Goal: Communication & Community: Participate in discussion

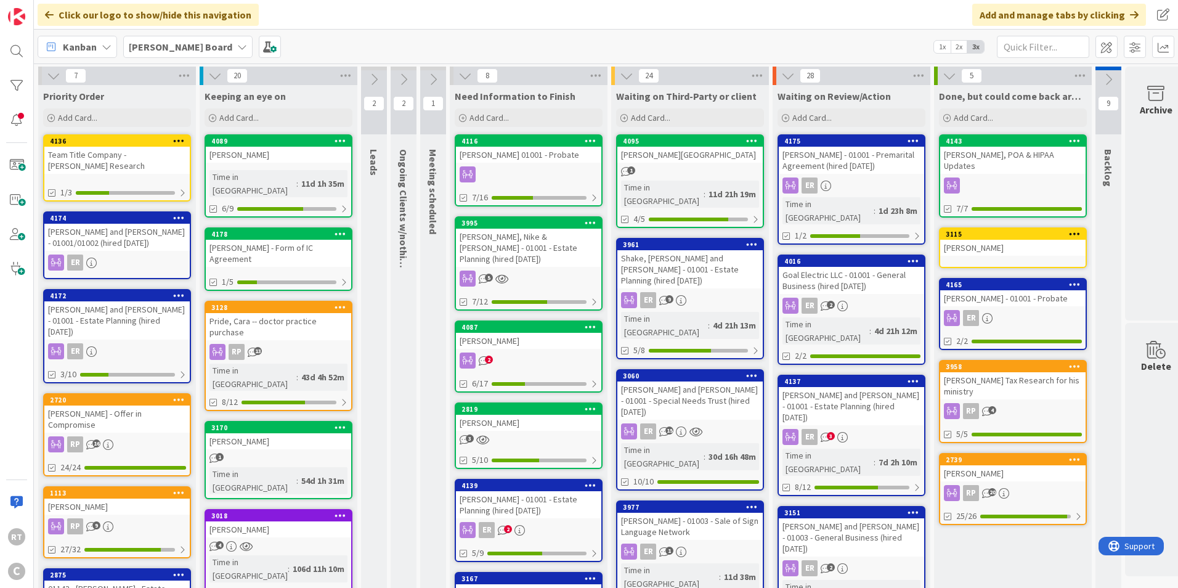
click at [109, 240] on div "[PERSON_NAME] and [PERSON_NAME] - 01001/01002 (hired [DATE])" at bounding box center [116, 237] width 145 height 27
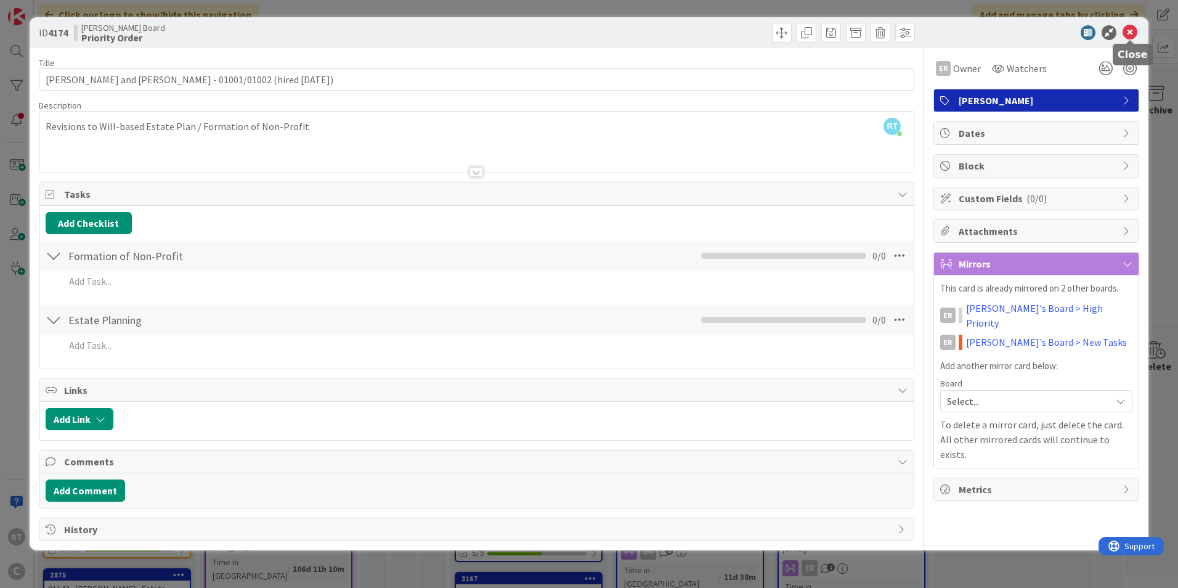
click at [1133, 30] on icon at bounding box center [1130, 32] width 15 height 15
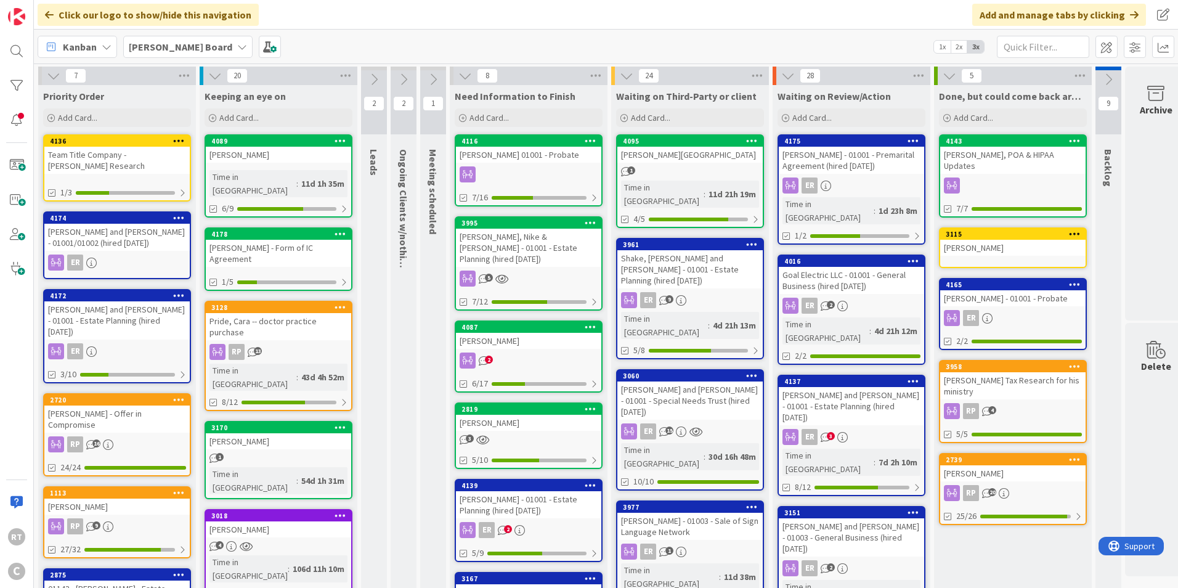
click at [114, 308] on div "[PERSON_NAME] and [PERSON_NAME] - 01001 - Estate Planning (hired [DATE])" at bounding box center [116, 320] width 145 height 38
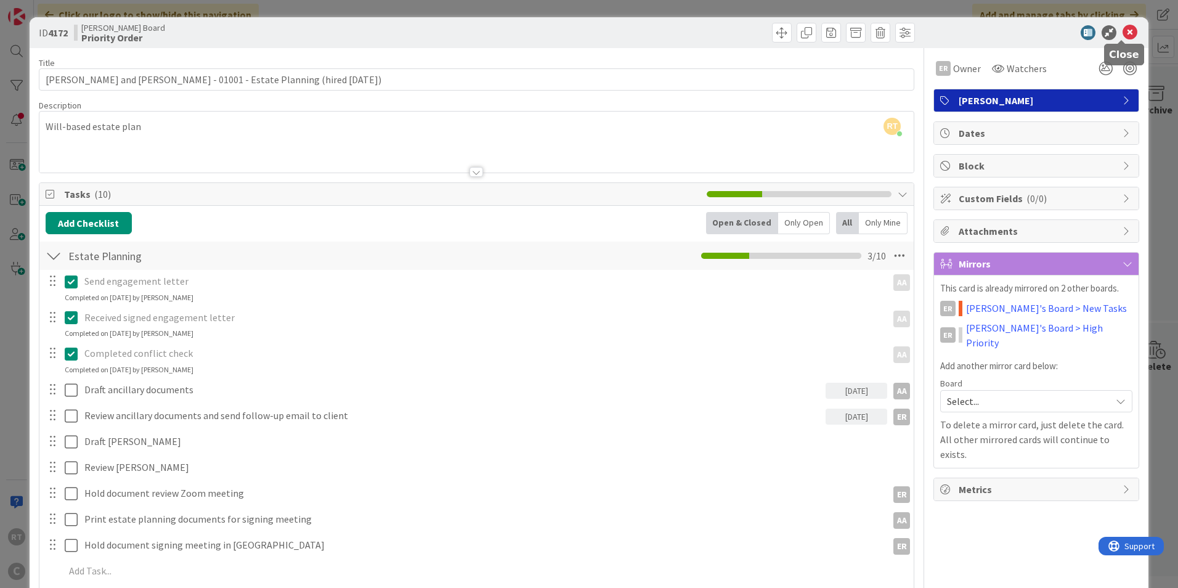
click at [1125, 29] on icon at bounding box center [1130, 32] width 15 height 15
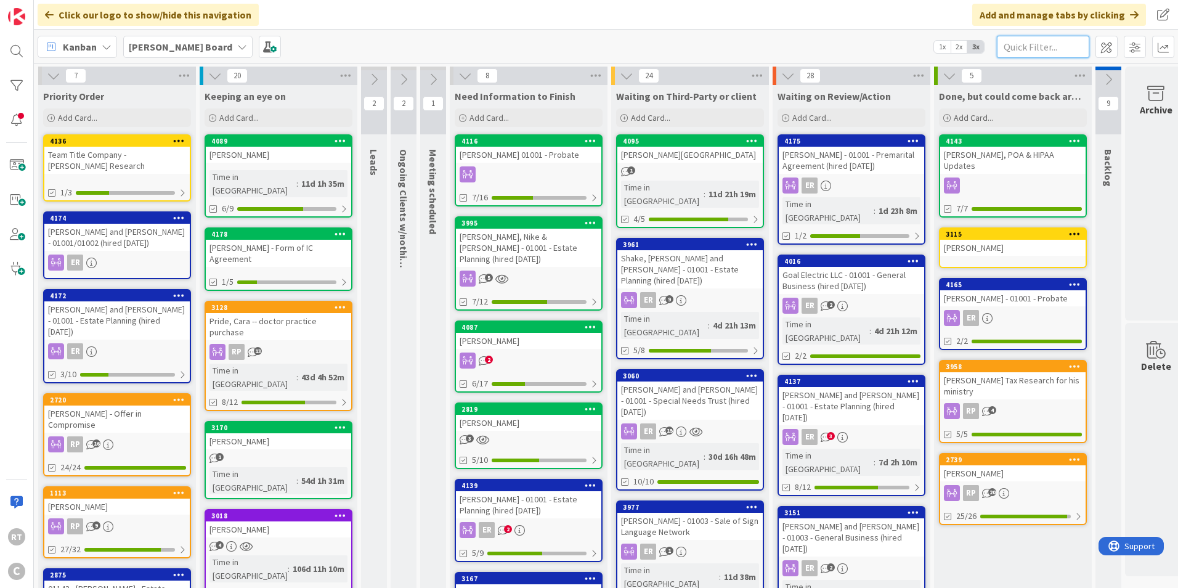
click at [1017, 43] on input "text" at bounding box center [1043, 47] width 92 height 22
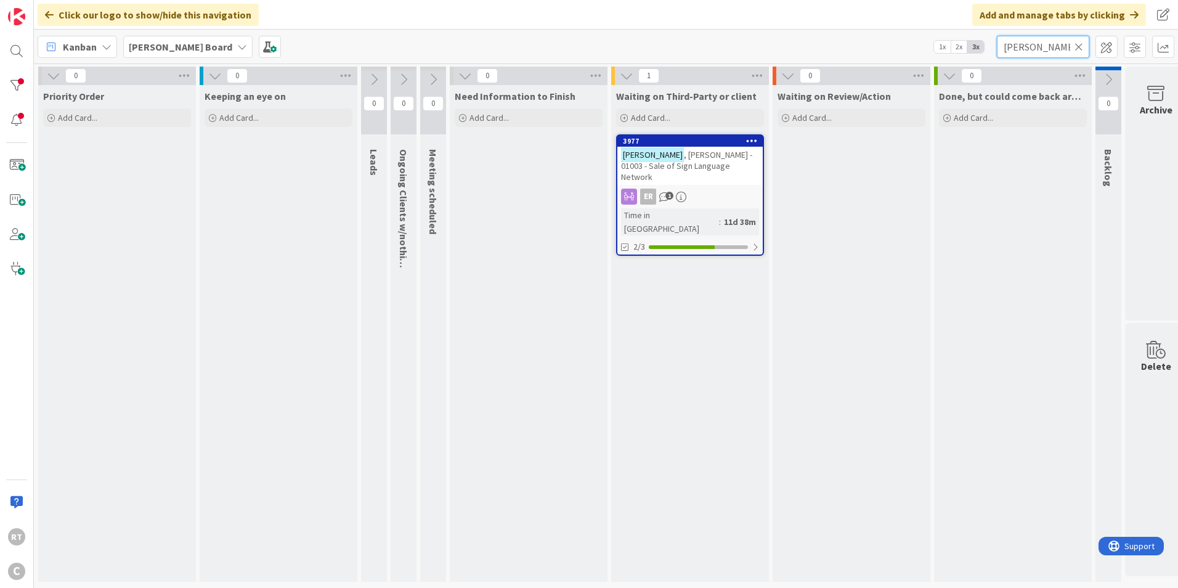
type input "[PERSON_NAME]"
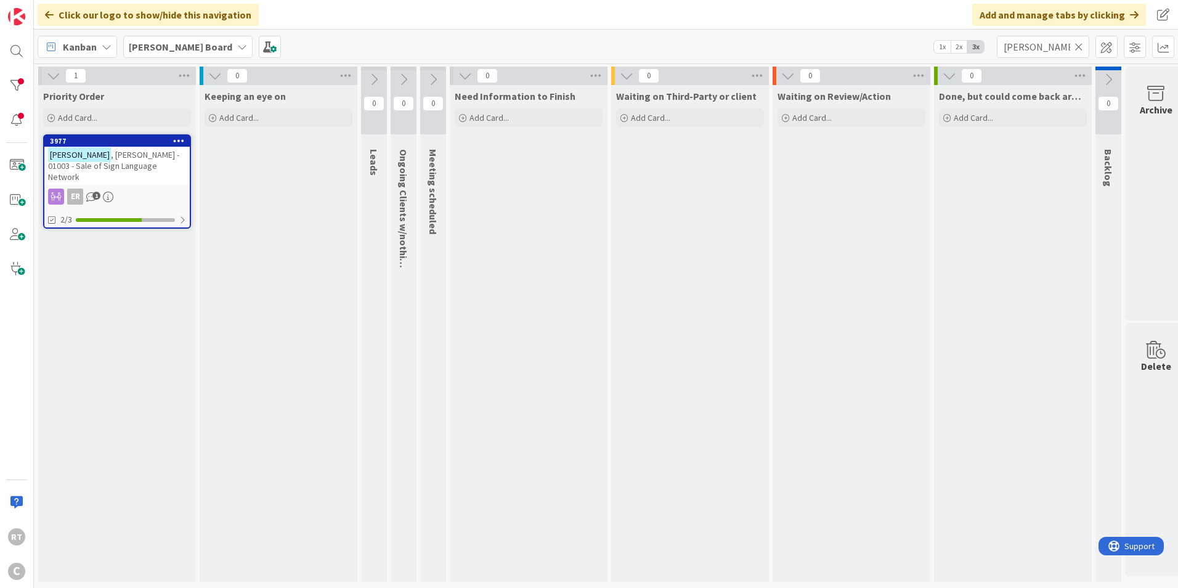
click at [1082, 46] on icon at bounding box center [1079, 46] width 9 height 11
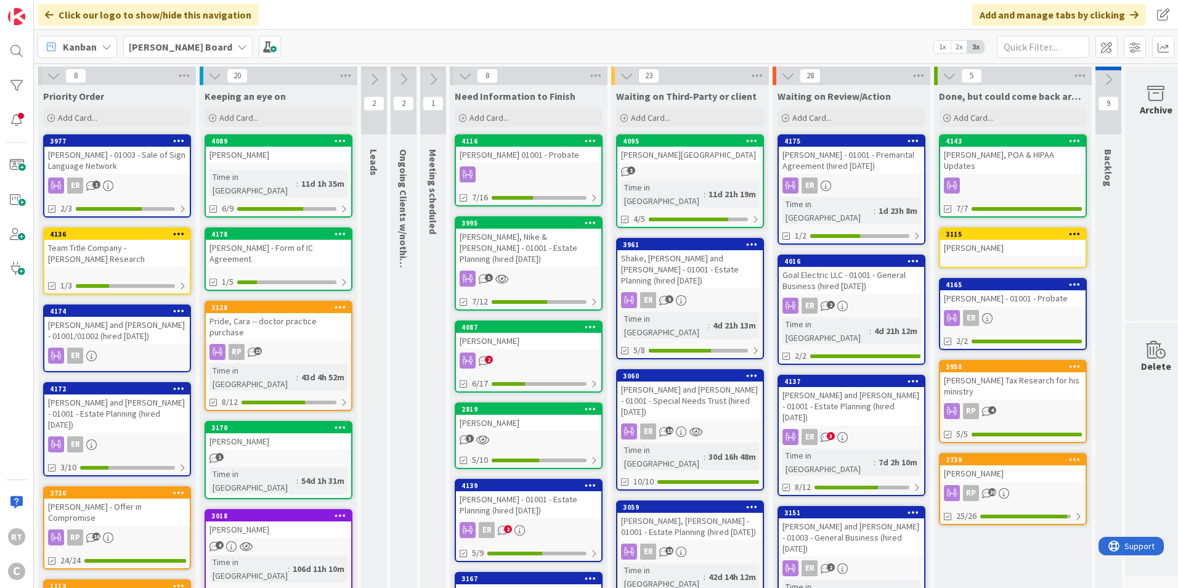
click at [150, 160] on div "[PERSON_NAME] - 01003 - Sale of Sign Language Network" at bounding box center [116, 160] width 145 height 27
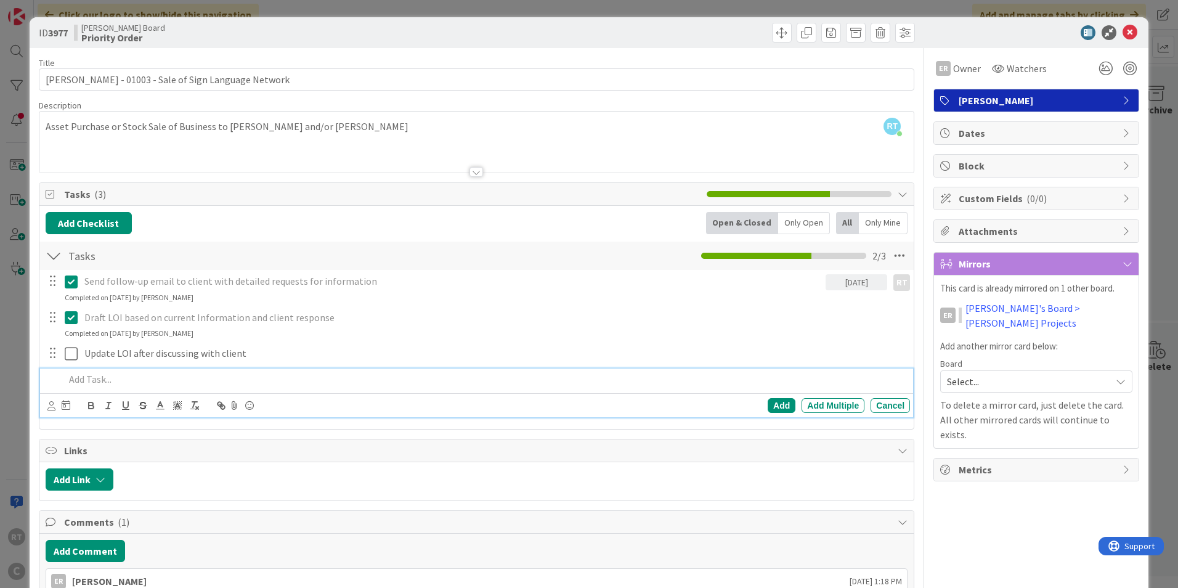
click at [115, 375] on p at bounding box center [485, 379] width 841 height 14
click at [768, 411] on div "Add" at bounding box center [782, 405] width 28 height 15
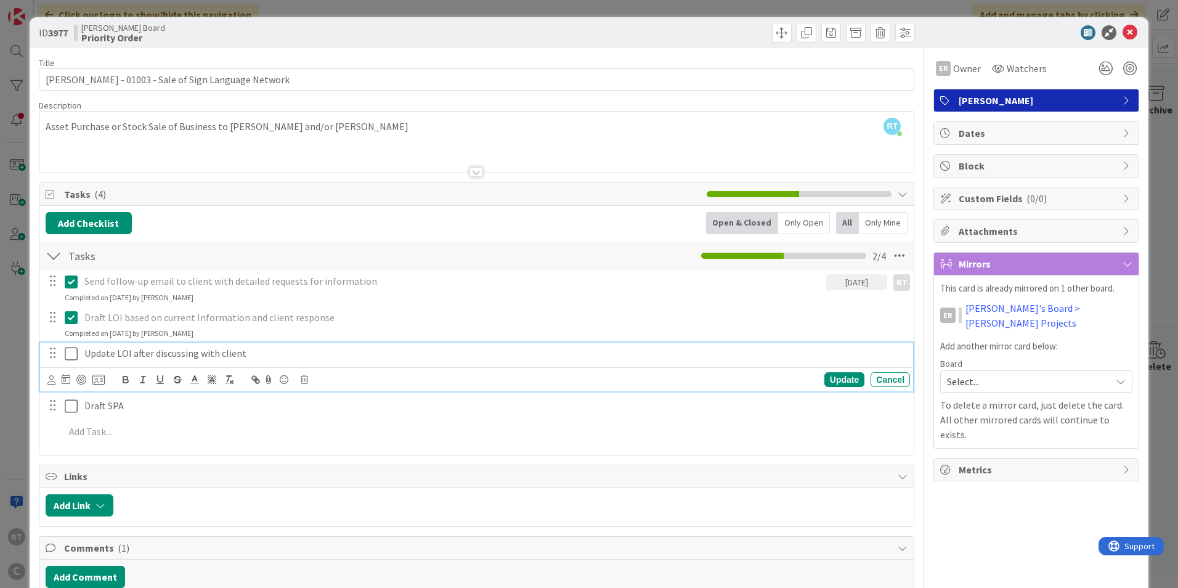
click at [76, 357] on icon at bounding box center [71, 353] width 13 height 15
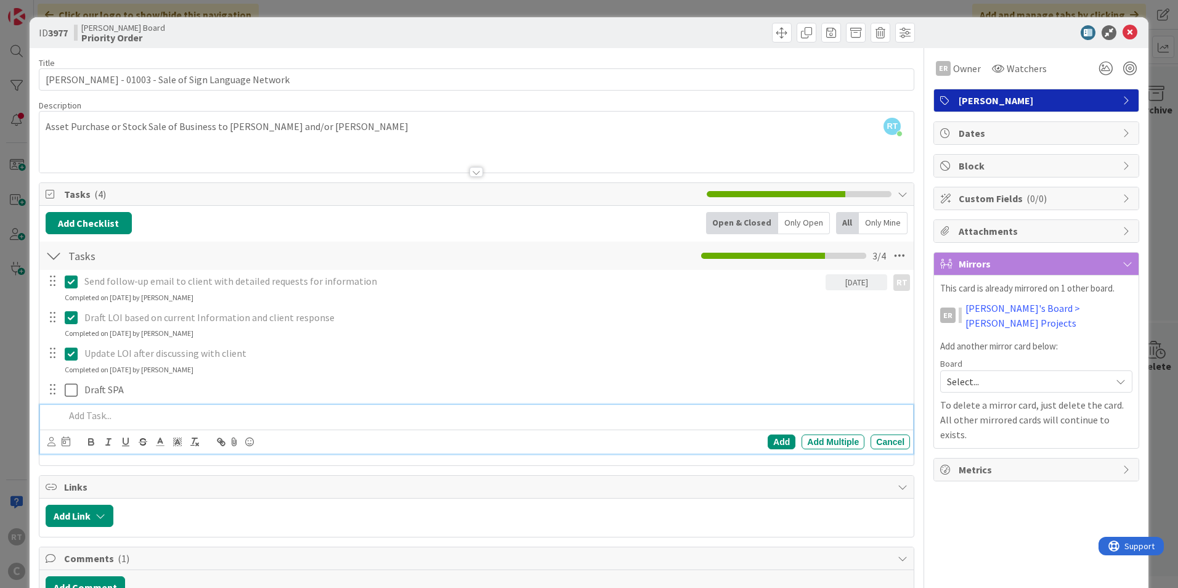
click at [98, 418] on p at bounding box center [485, 416] width 841 height 14
click at [780, 446] on div "Add" at bounding box center [782, 442] width 28 height 15
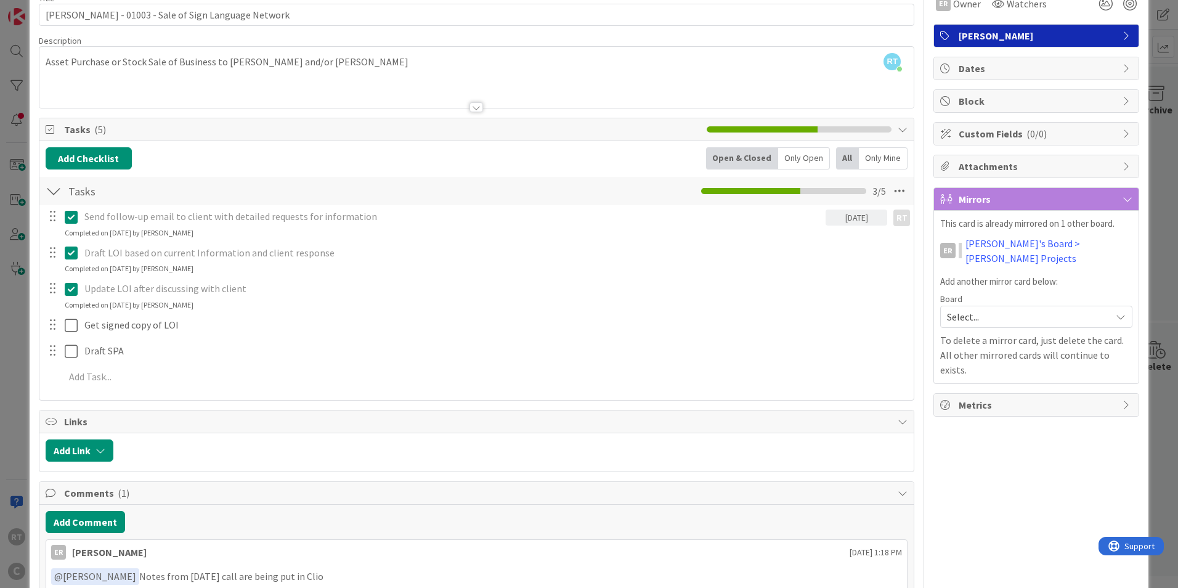
scroll to position [155, 0]
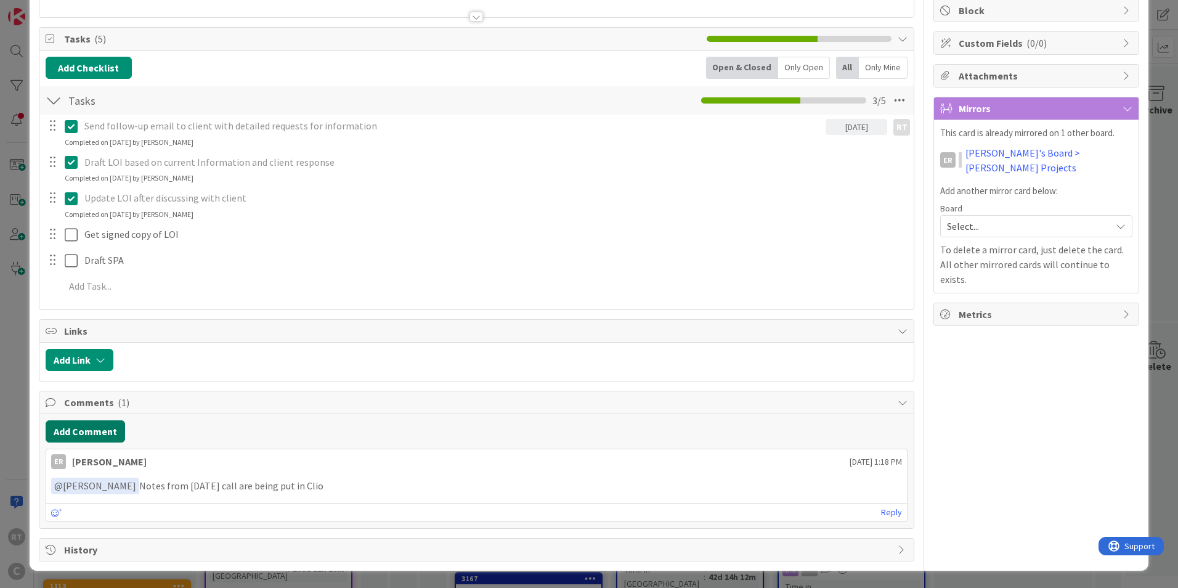
click at [102, 436] on button "Add Comment" at bounding box center [86, 431] width 80 height 22
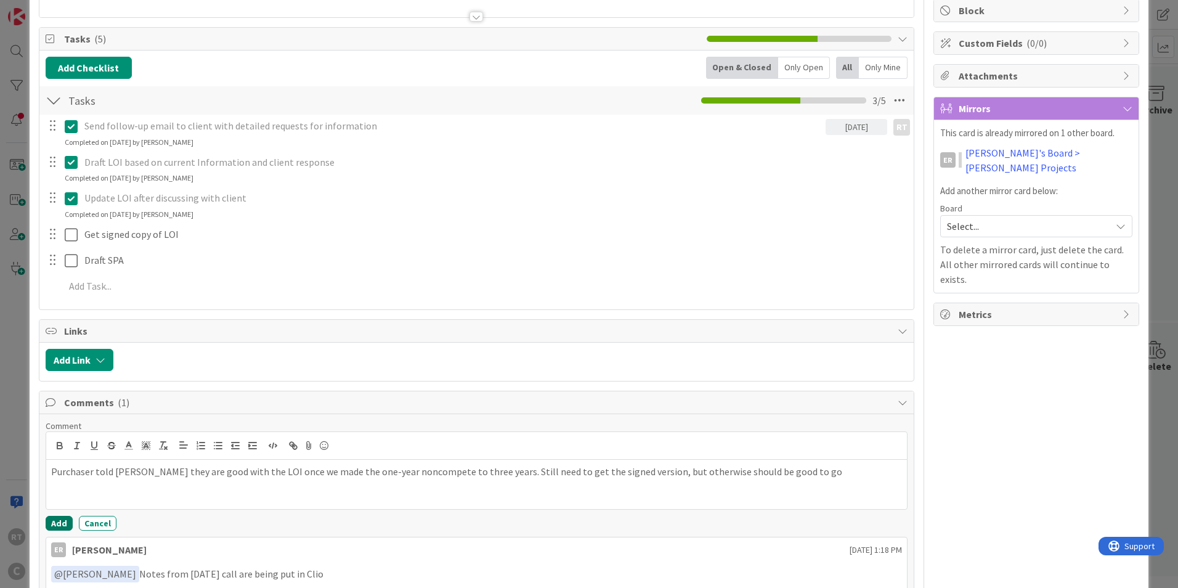
click at [58, 522] on button "Add" at bounding box center [59, 523] width 27 height 15
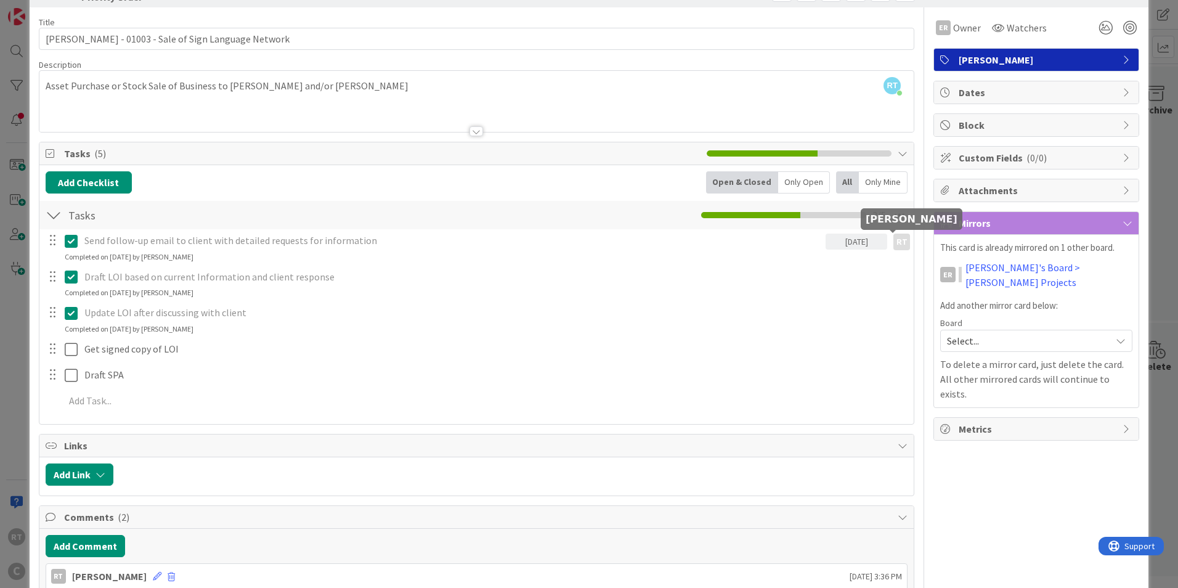
scroll to position [0, 0]
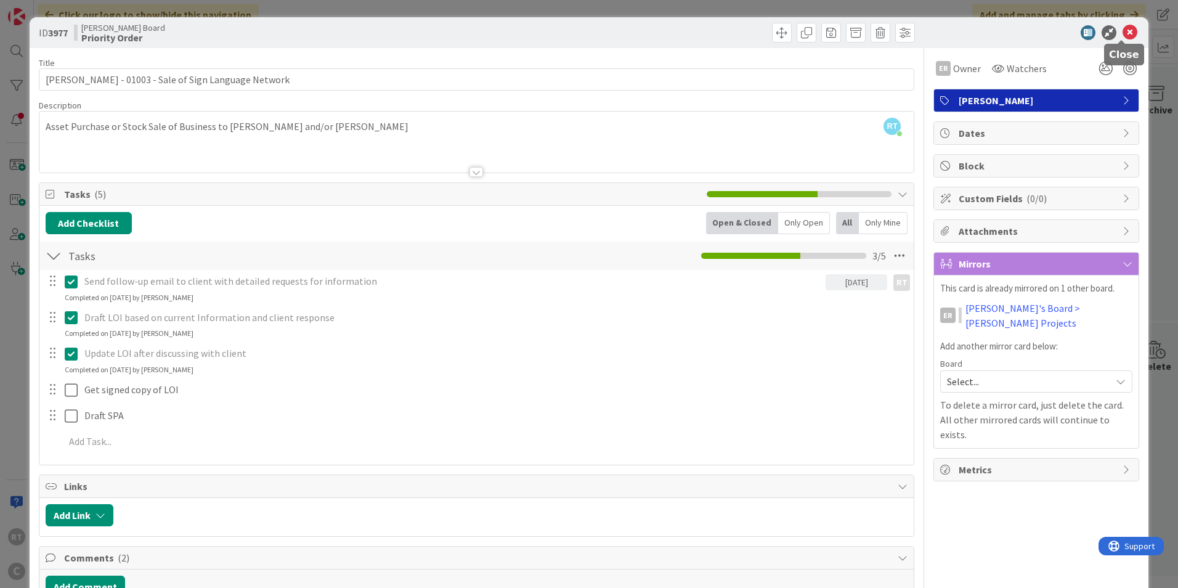
click at [1125, 30] on icon at bounding box center [1130, 32] width 15 height 15
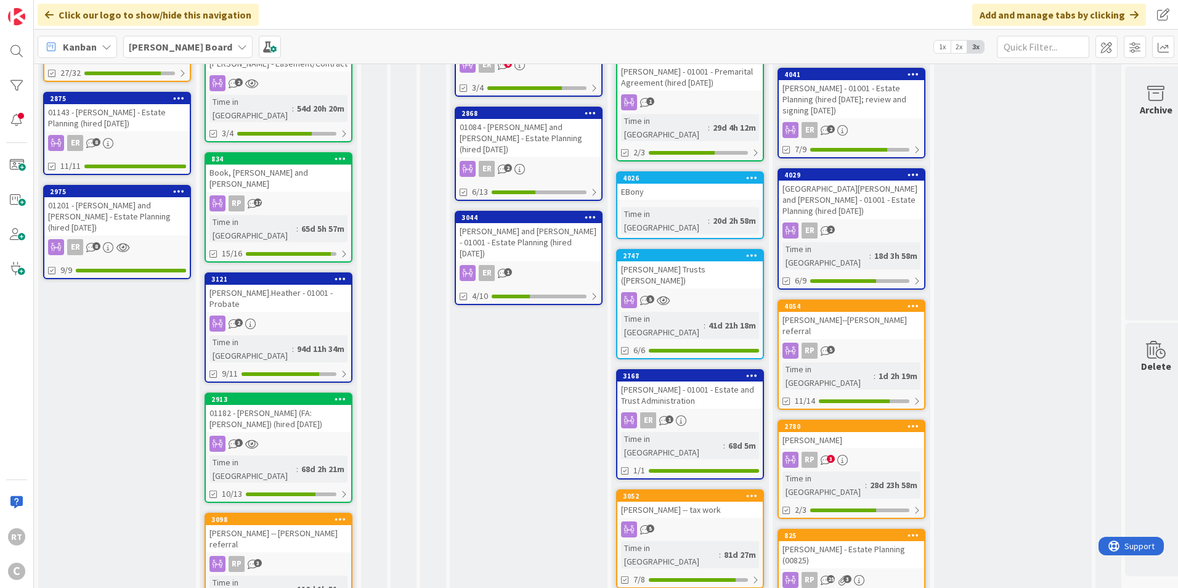
scroll to position [607, 0]
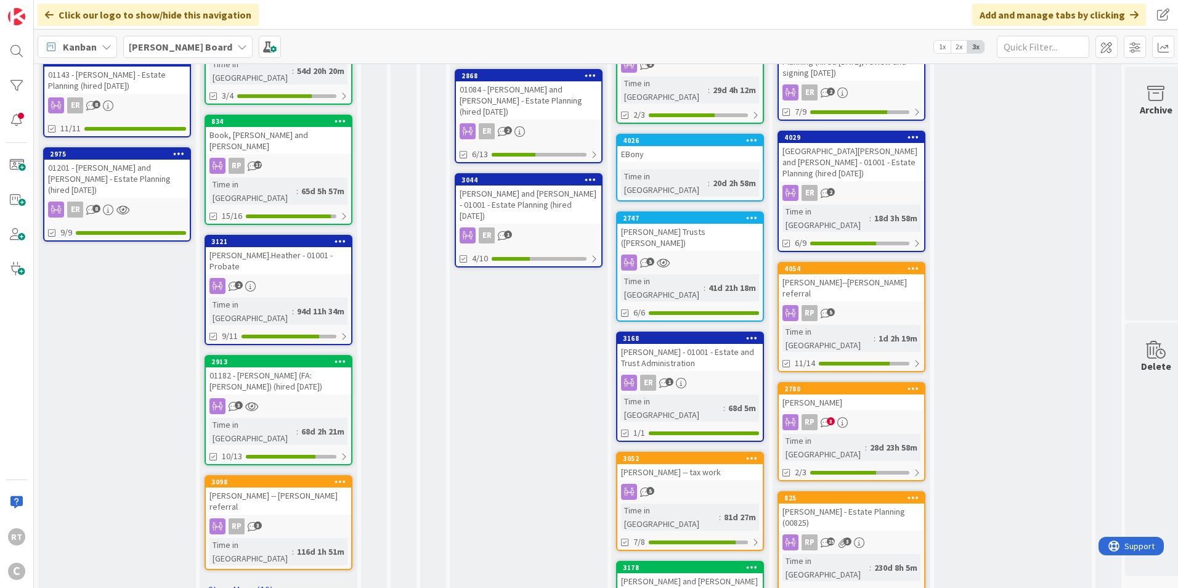
click at [243, 580] on link "Show More (10)" at bounding box center [279, 590] width 148 height 20
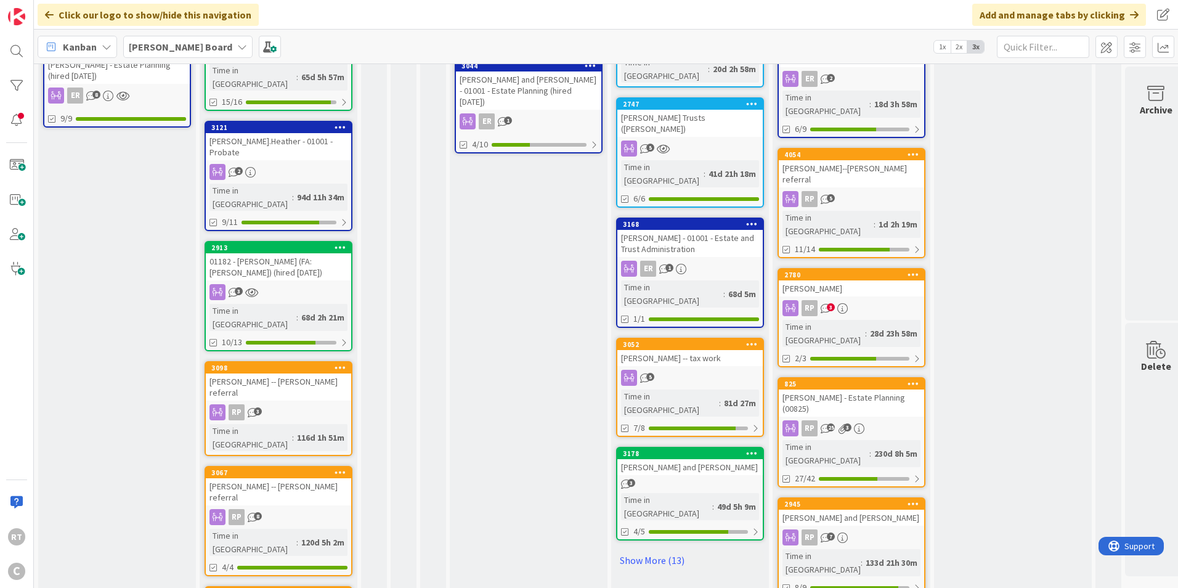
scroll to position [758, 0]
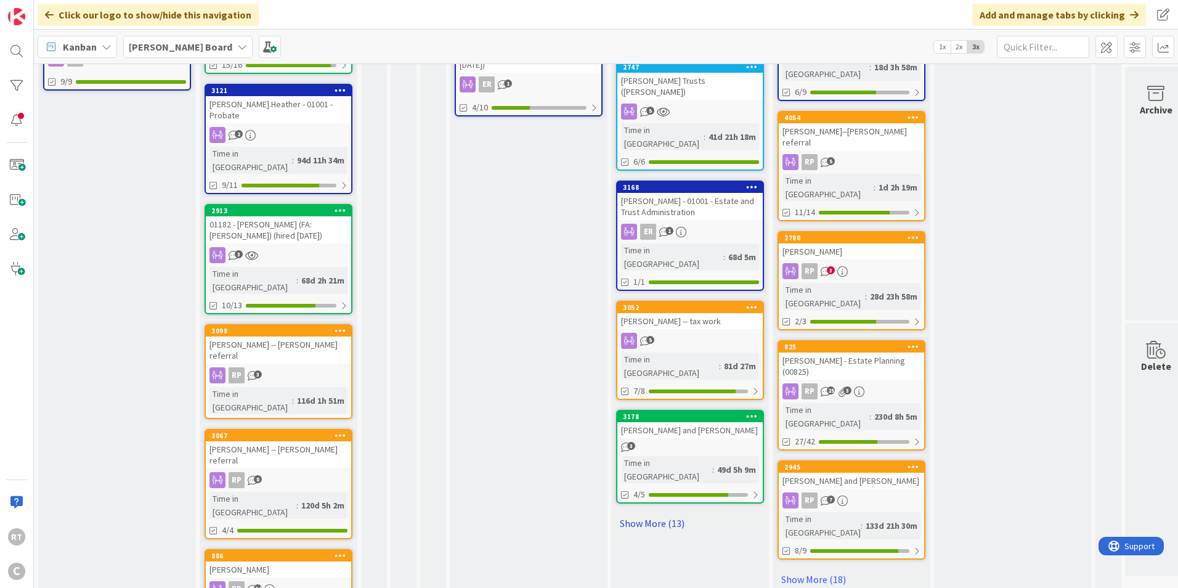
click at [669, 513] on link "Show More (13)" at bounding box center [690, 523] width 148 height 20
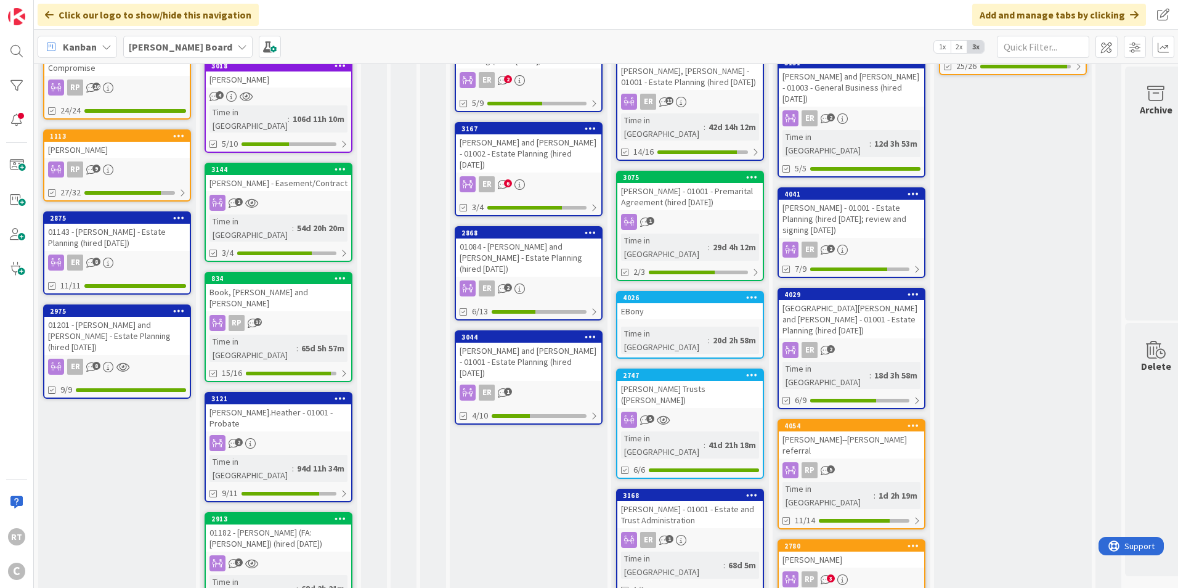
scroll to position [881, 0]
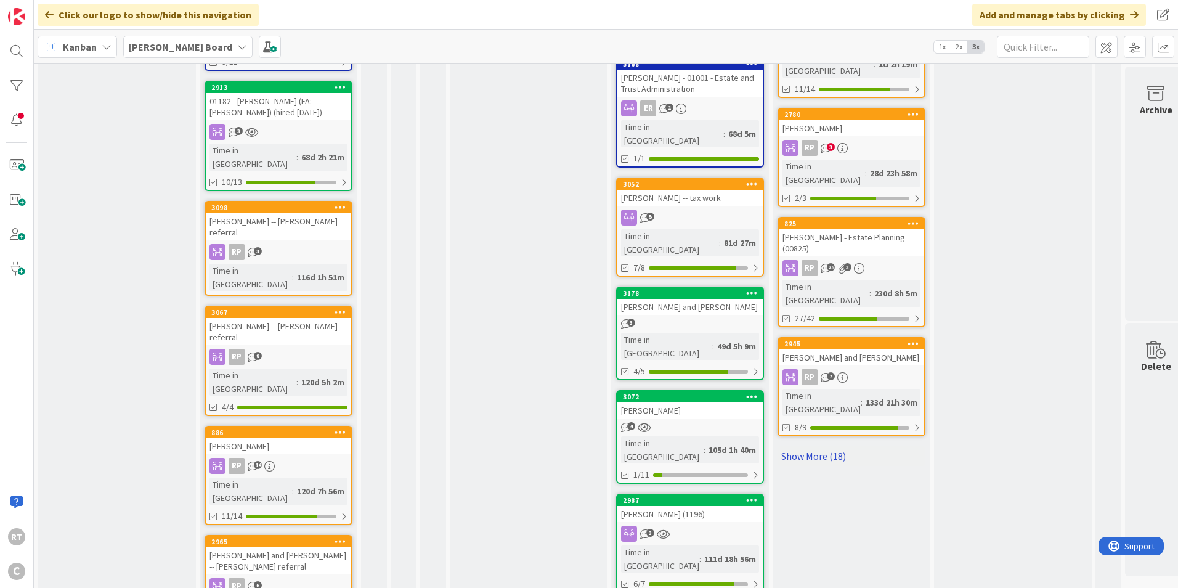
click at [785, 446] on link "Show More (18)" at bounding box center [852, 456] width 148 height 20
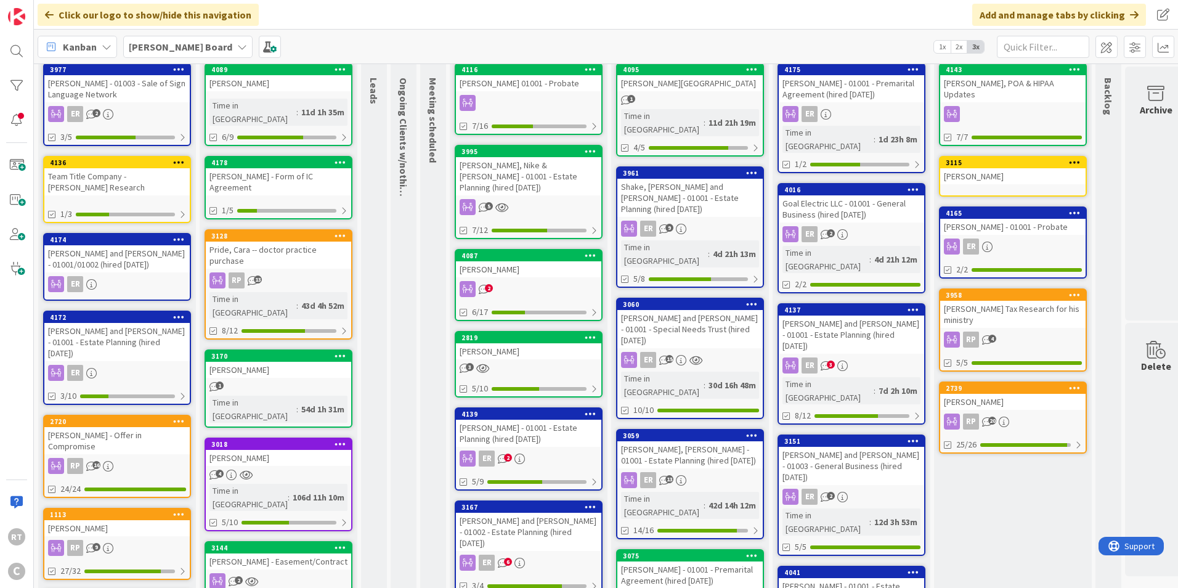
scroll to position [0, 0]
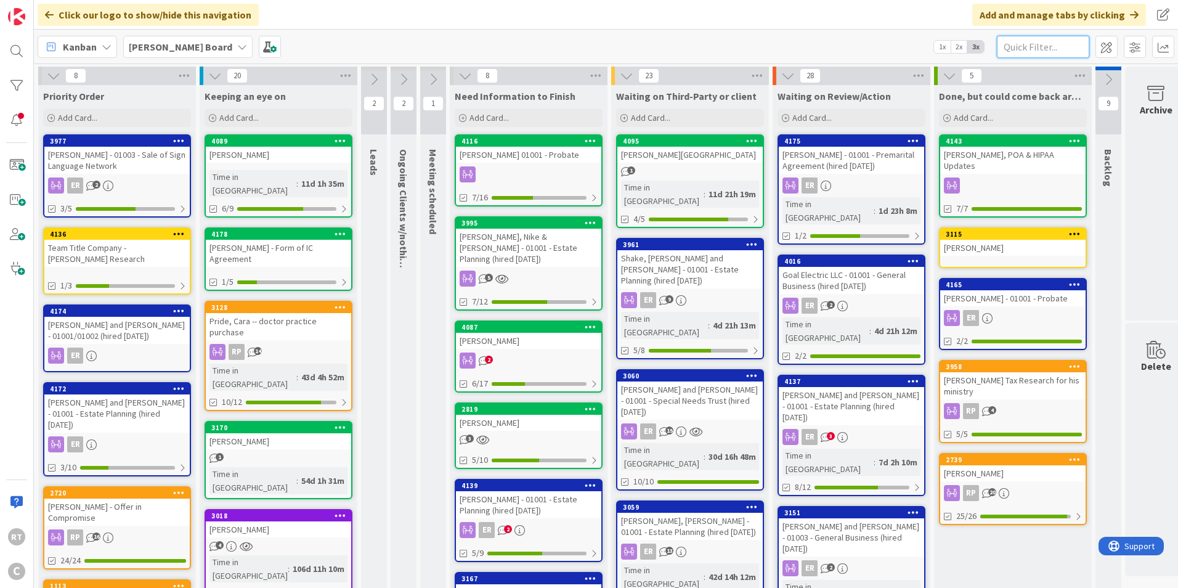
click at [1019, 44] on input "text" at bounding box center [1043, 47] width 92 height 22
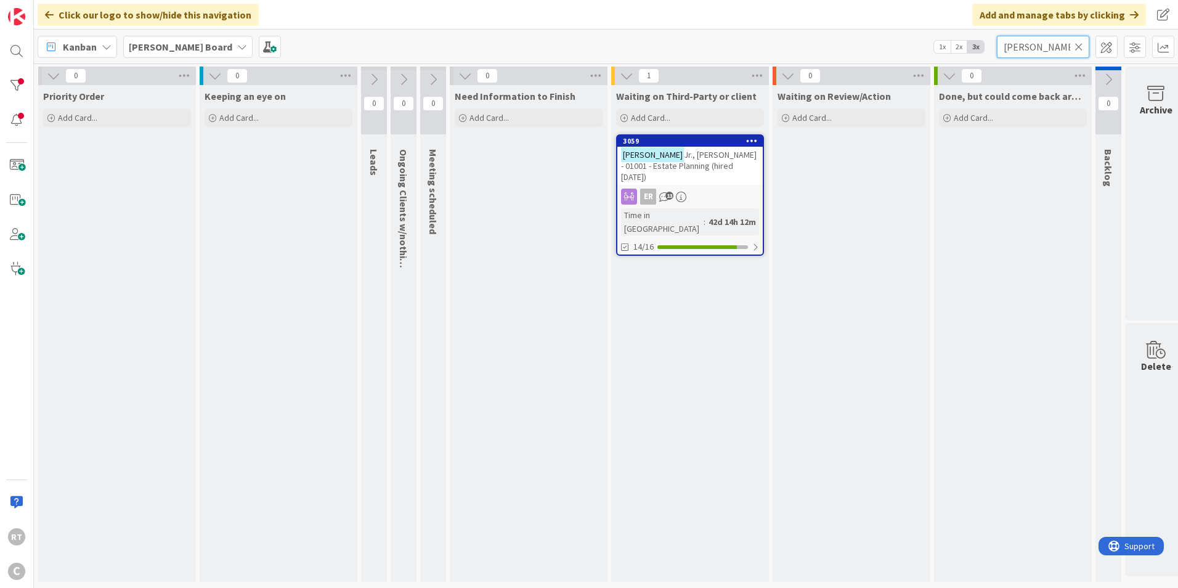
type input "[PERSON_NAME]"
click at [689, 157] on span "Jr., [PERSON_NAME] - 01001 - Estate Planning (hired [DATE])" at bounding box center [689, 165] width 136 height 33
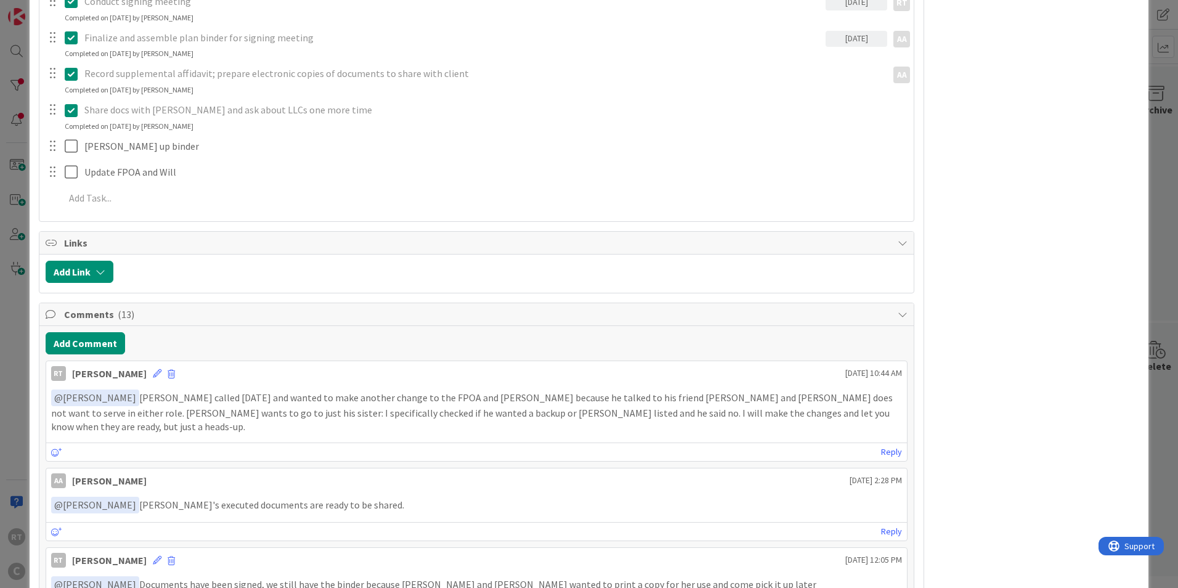
scroll to position [678, 0]
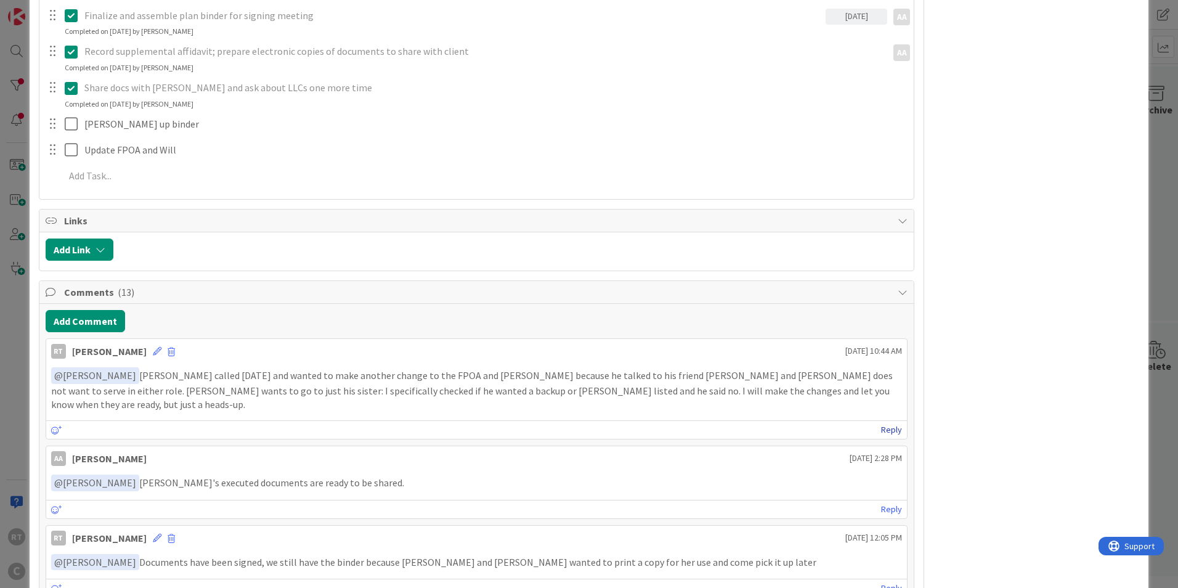
click at [885, 422] on link "Reply" at bounding box center [891, 429] width 21 height 15
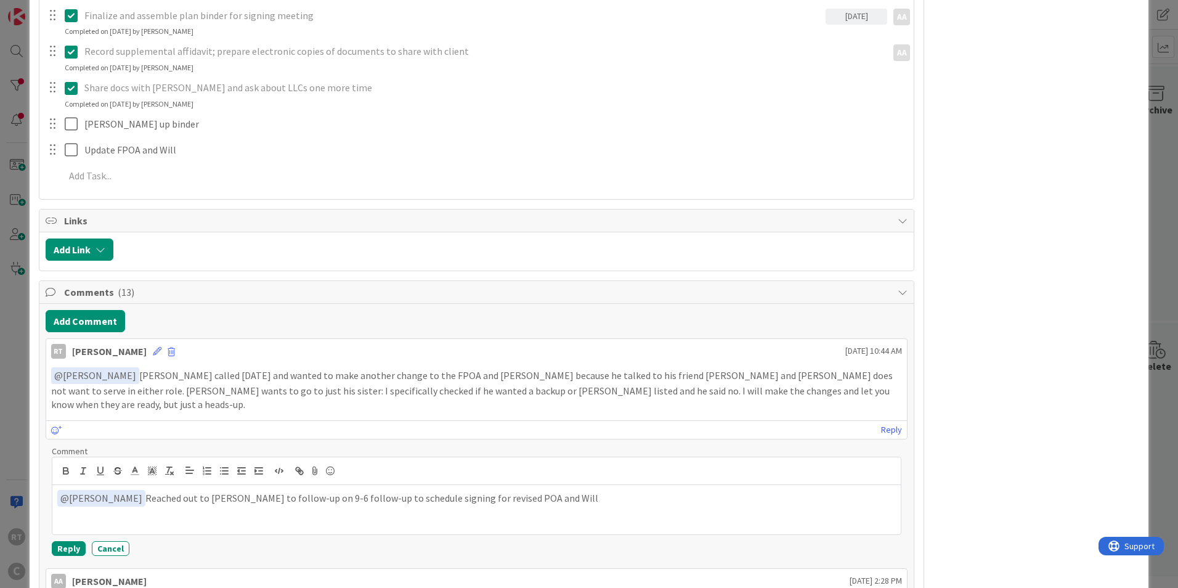
click at [211, 490] on p "﻿ @ [PERSON_NAME] ﻿ Reached out to [PERSON_NAME] to follow-up on 9-6 follow-up …" at bounding box center [476, 498] width 839 height 17
click at [65, 541] on button "Reply" at bounding box center [69, 548] width 34 height 15
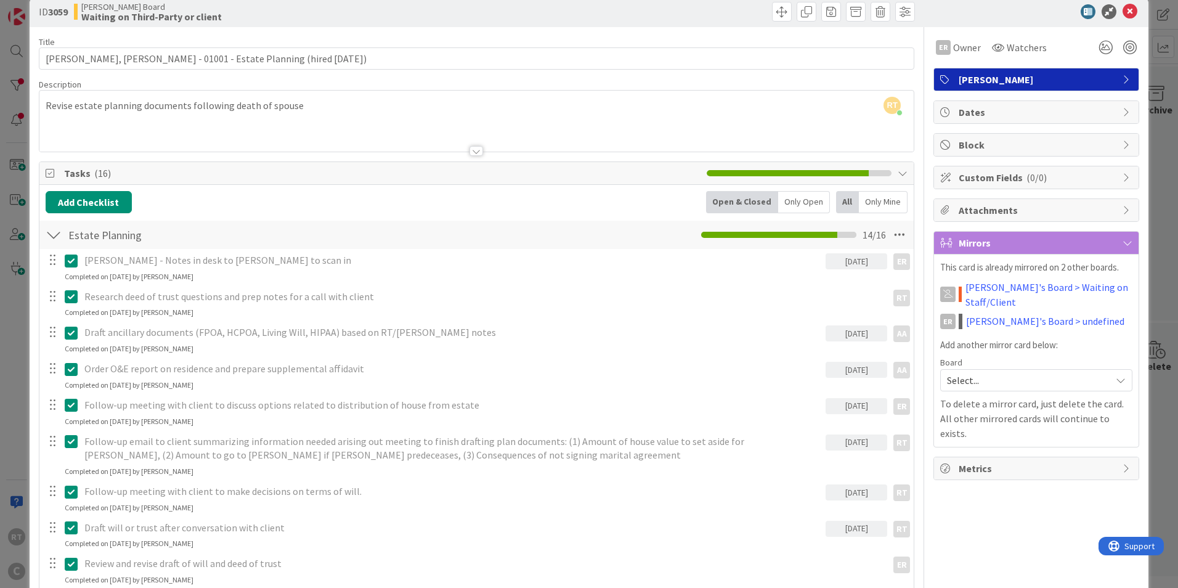
scroll to position [0, 0]
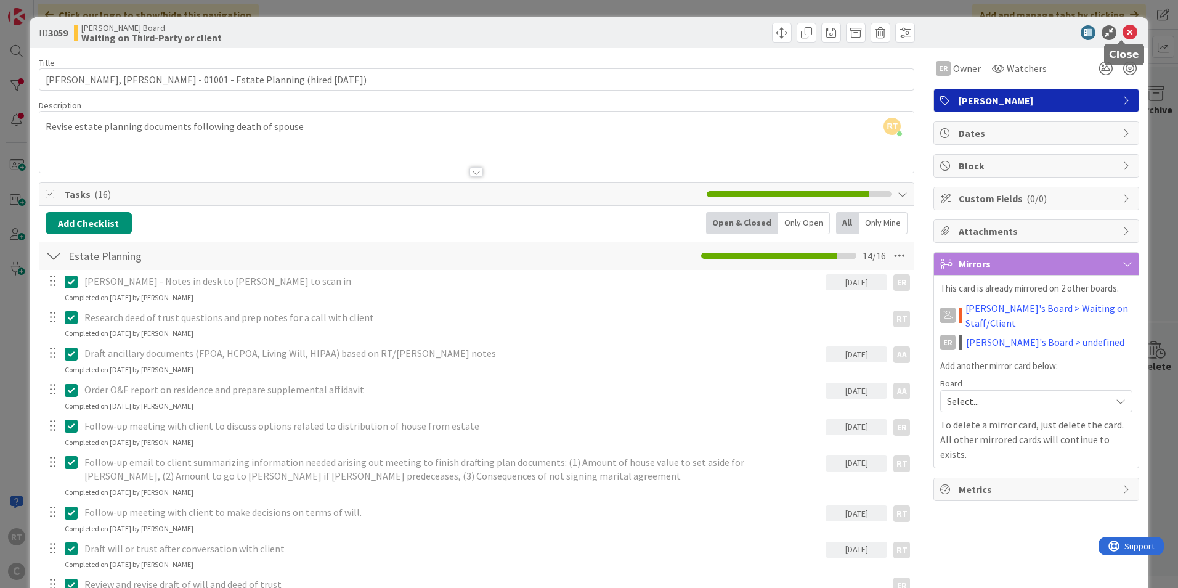
click at [1125, 34] on icon at bounding box center [1130, 32] width 15 height 15
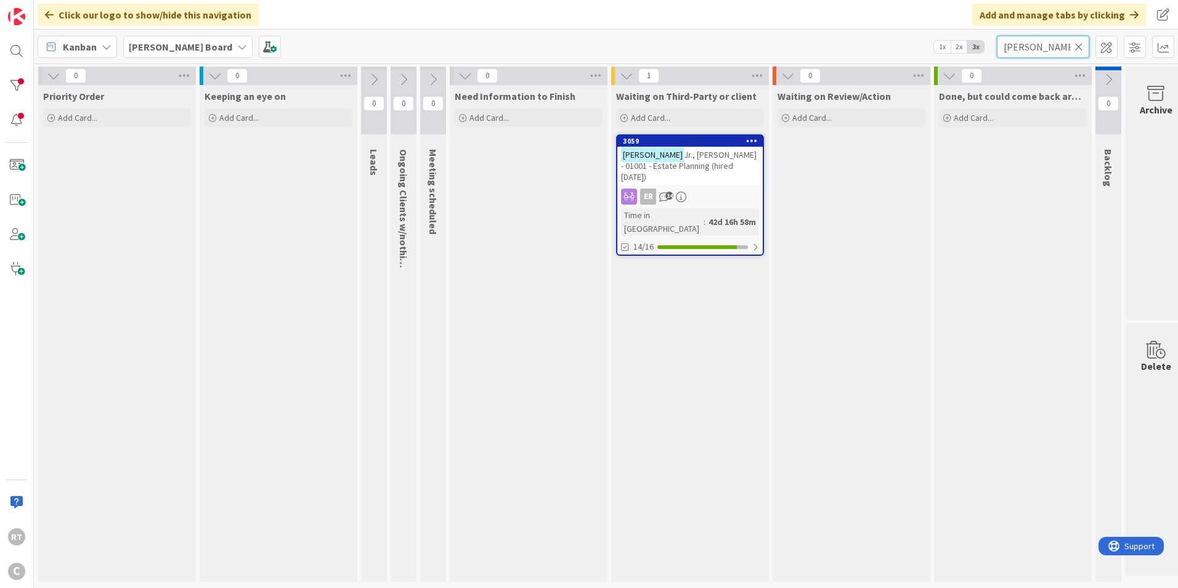
click at [1085, 47] on input "[PERSON_NAME]" at bounding box center [1043, 47] width 92 height 22
click at [1082, 47] on icon at bounding box center [1079, 46] width 9 height 11
